Goal: Transaction & Acquisition: Purchase product/service

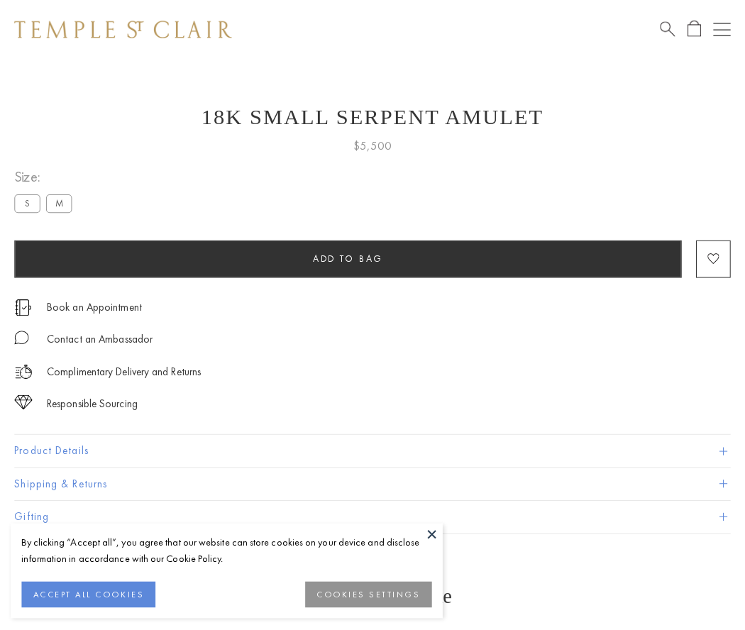
scroll to position [55, 0]
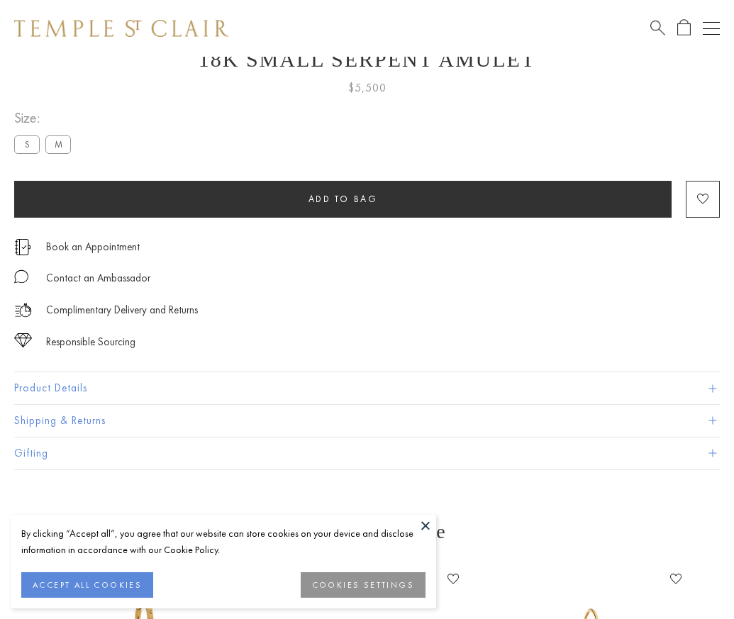
click at [342, 199] on span "Add to bag" at bounding box center [342, 199] width 69 height 12
